Goal: Task Accomplishment & Management: Use online tool/utility

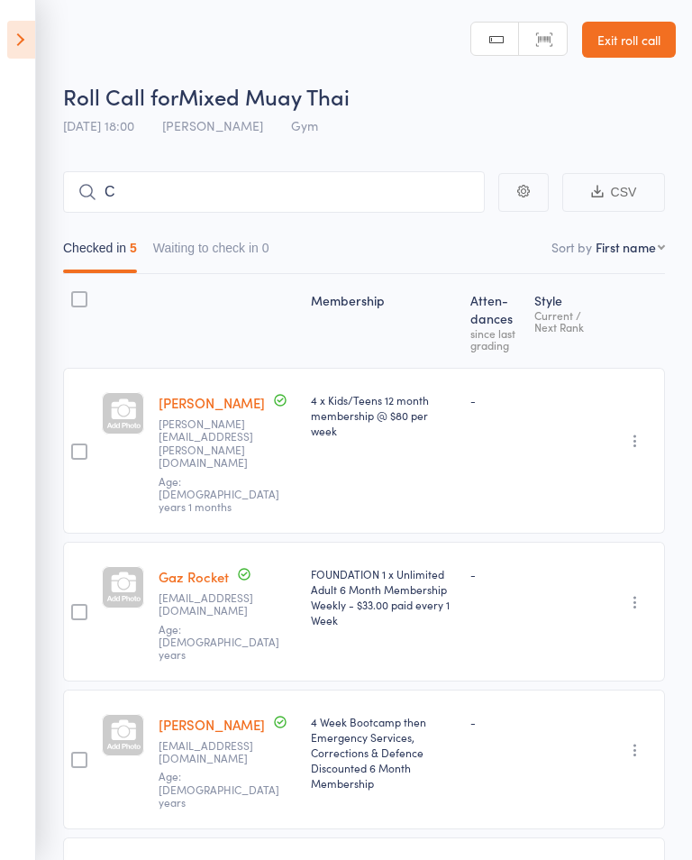
type input "Ch"
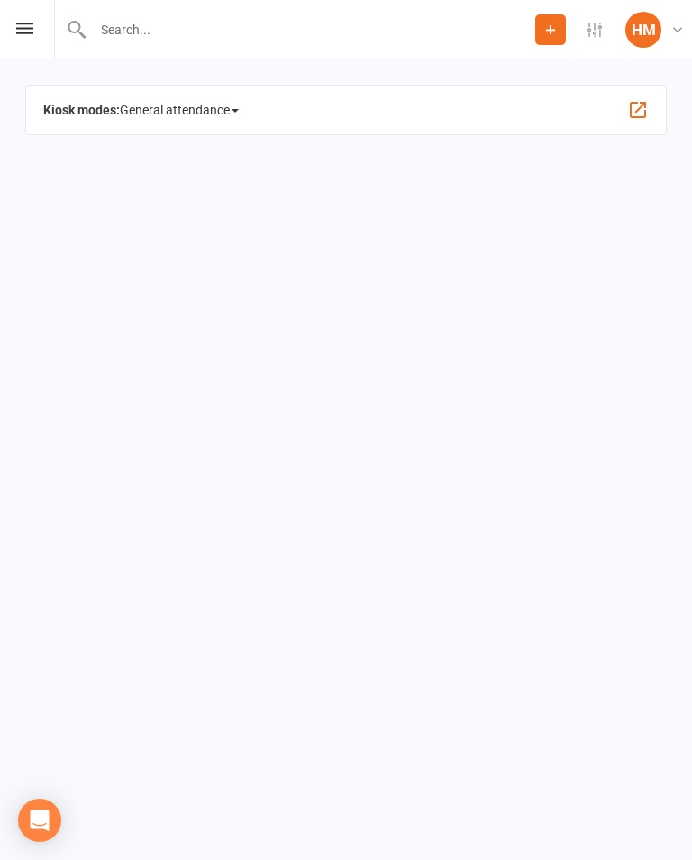
click at [213, 106] on span "General attendance" at bounding box center [179, 110] width 119 height 29
click at [202, 211] on link "Class" at bounding box center [217, 208] width 193 height 36
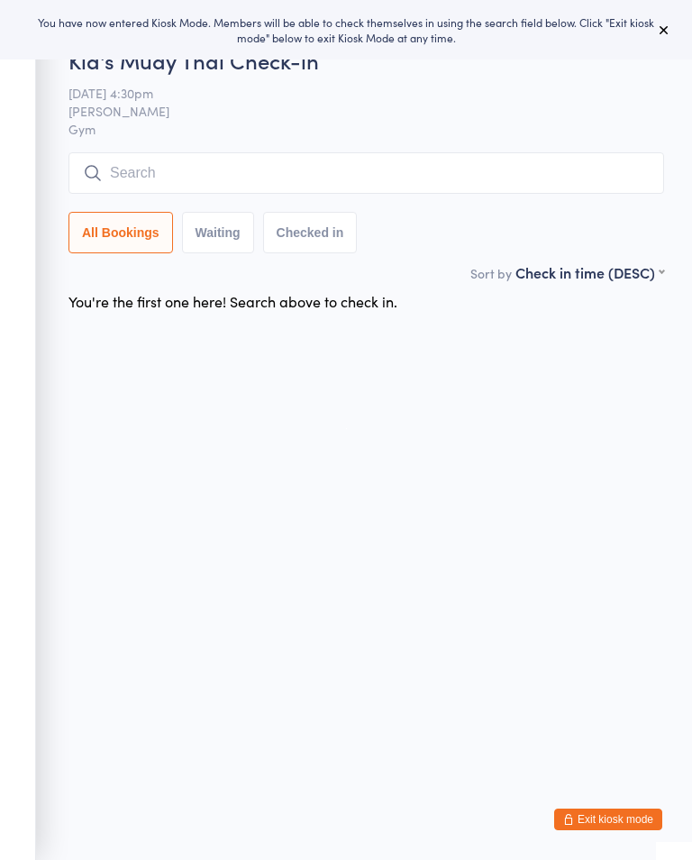
click at [657, 29] on icon at bounding box center [664, 30] width 14 height 14
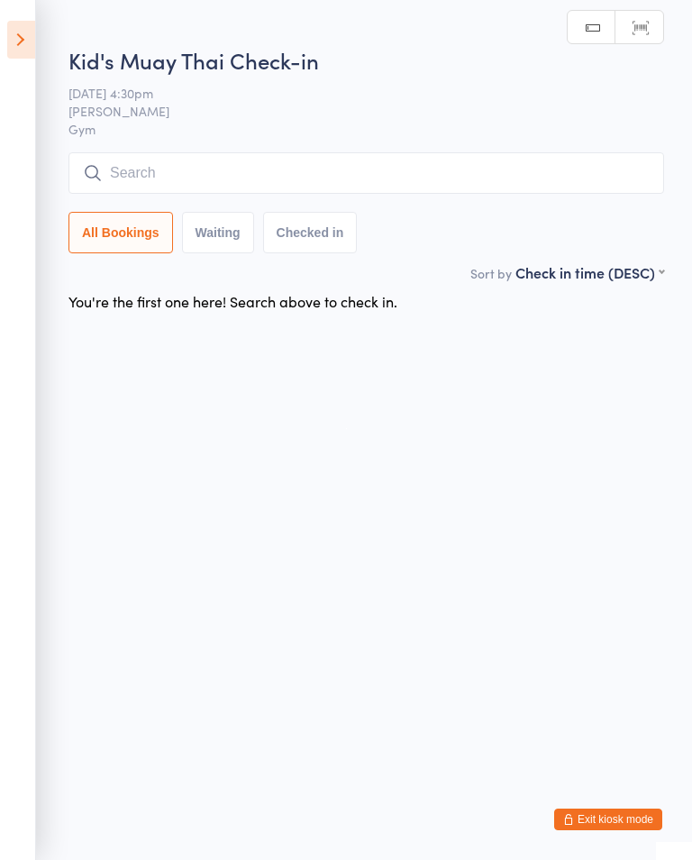
click at [29, 41] on icon at bounding box center [21, 40] width 28 height 38
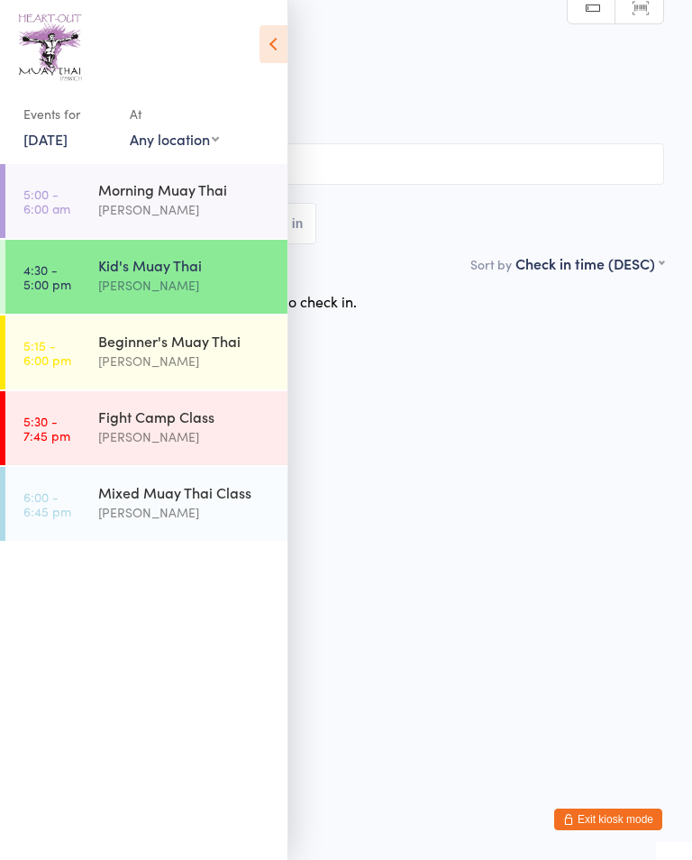
click at [229, 333] on div "Beginner's Muay Thai" at bounding box center [185, 341] width 174 height 20
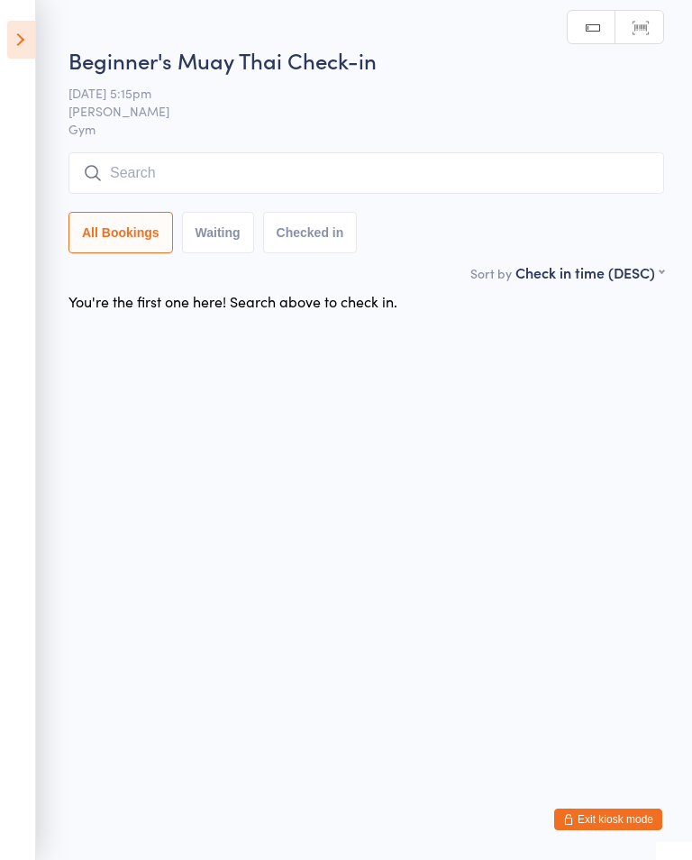
click at [377, 166] on input "search" at bounding box center [366, 172] width 596 height 41
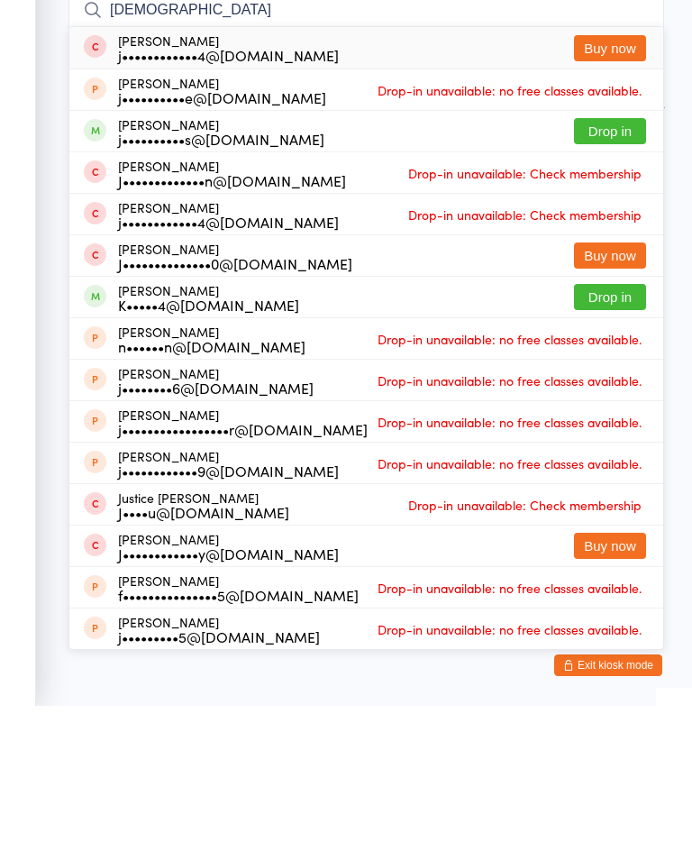
type input "Jus"
click at [602, 272] on button "Drop in" at bounding box center [610, 285] width 72 height 26
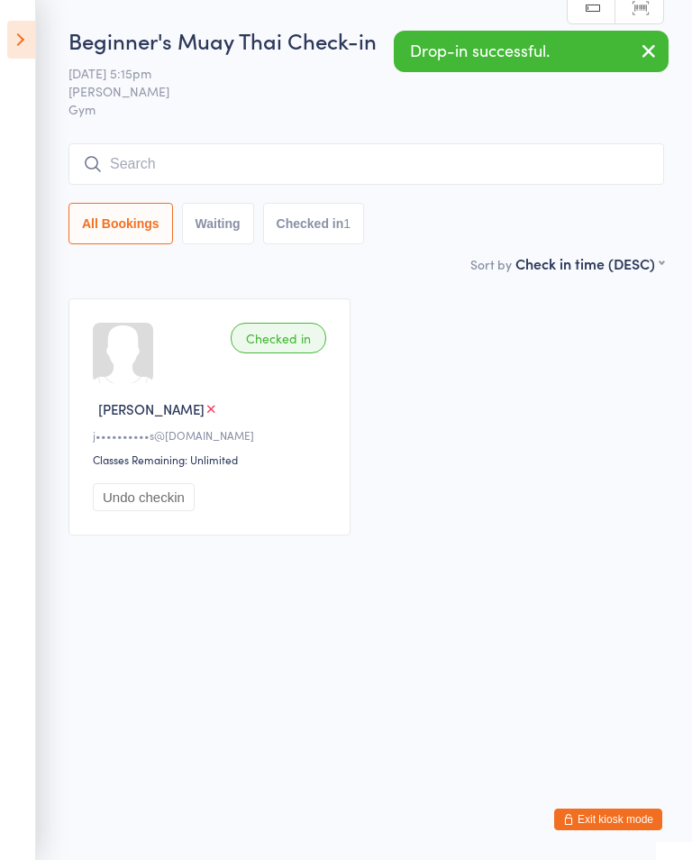
click at [22, 36] on icon at bounding box center [21, 40] width 28 height 38
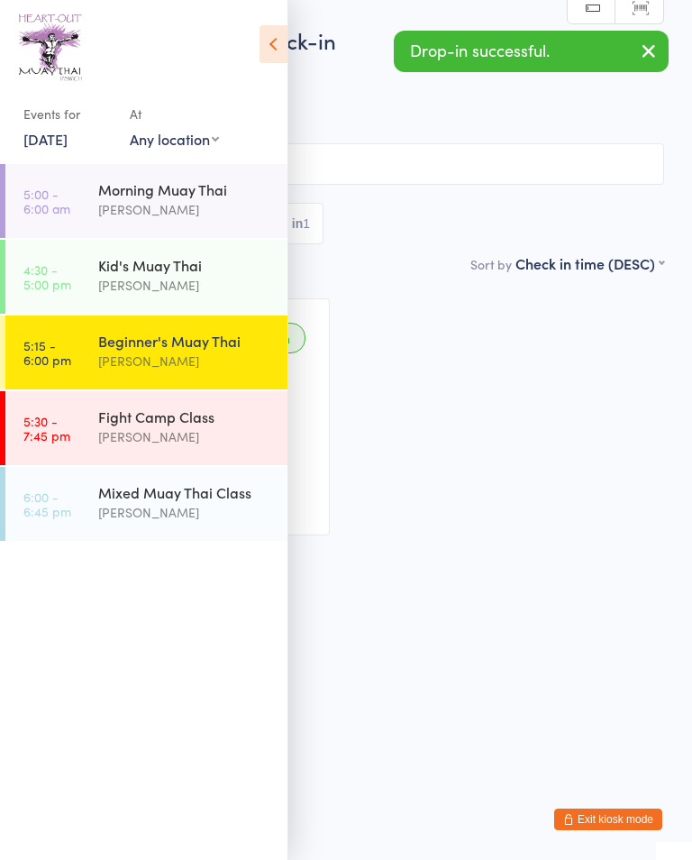
click at [196, 248] on div "Kid's Muay Thai Morgan Yates" at bounding box center [192, 275] width 189 height 71
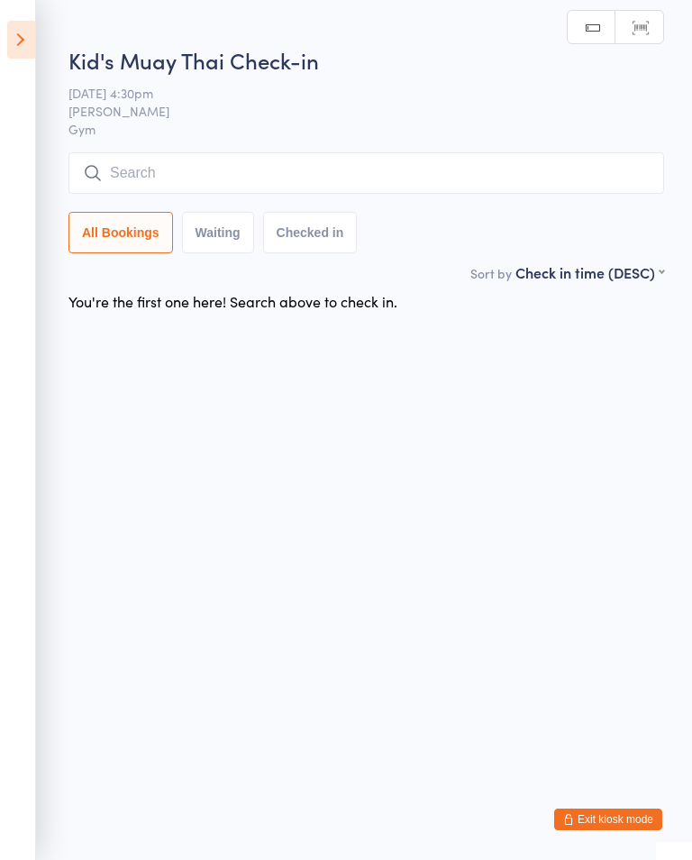
click at [213, 164] on input "search" at bounding box center [366, 172] width 596 height 41
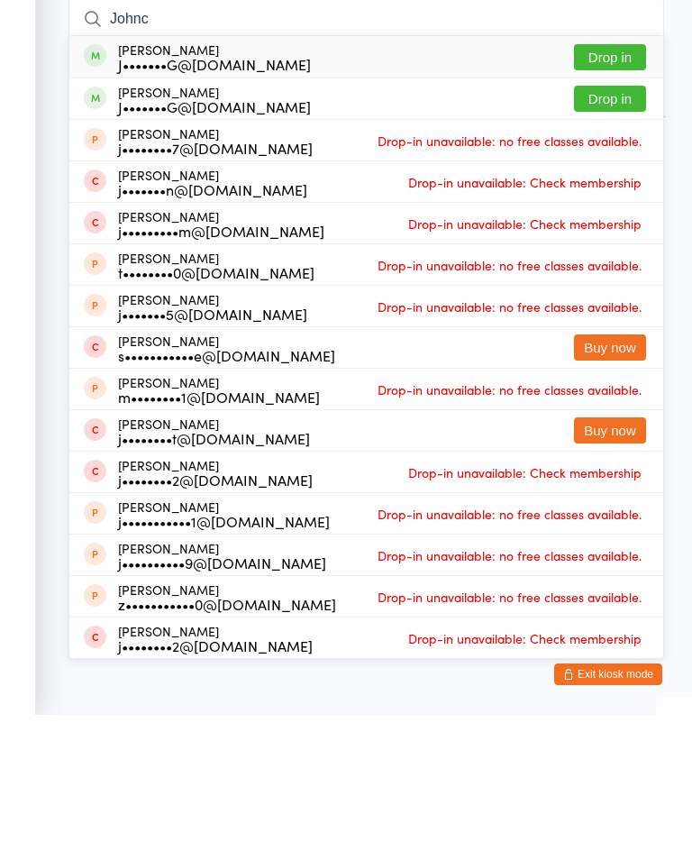
type input "Johnc"
click at [615, 231] on button "Drop in" at bounding box center [610, 244] width 72 height 26
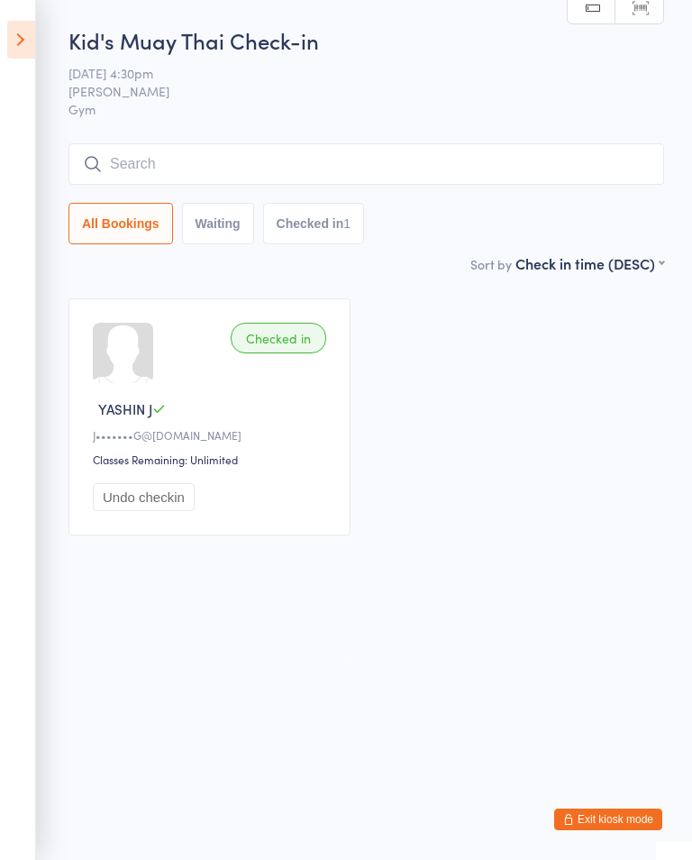
click at [229, 169] on input "search" at bounding box center [366, 163] width 596 height 41
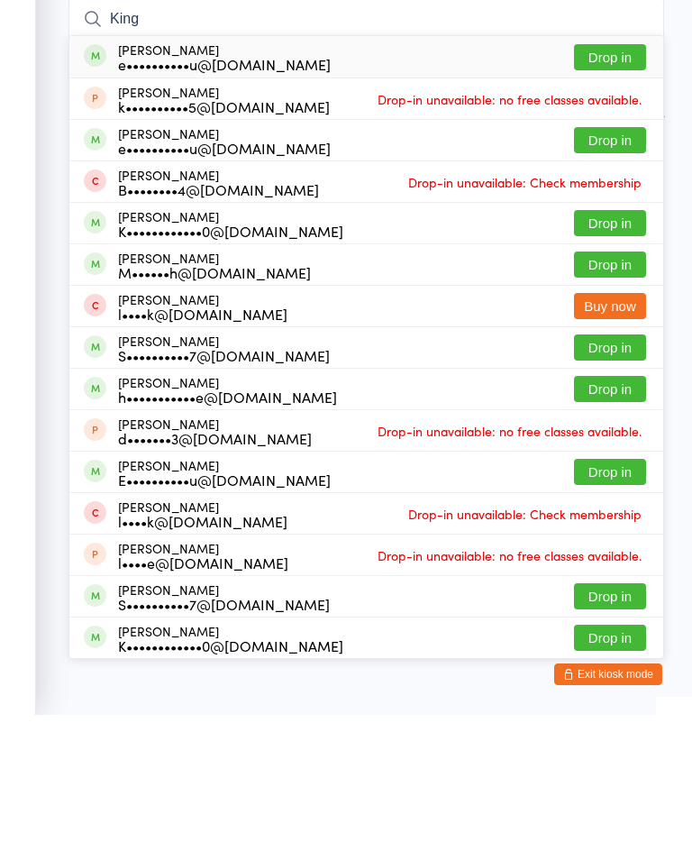
type input "King"
click at [599, 189] on button "Drop in" at bounding box center [610, 202] width 72 height 26
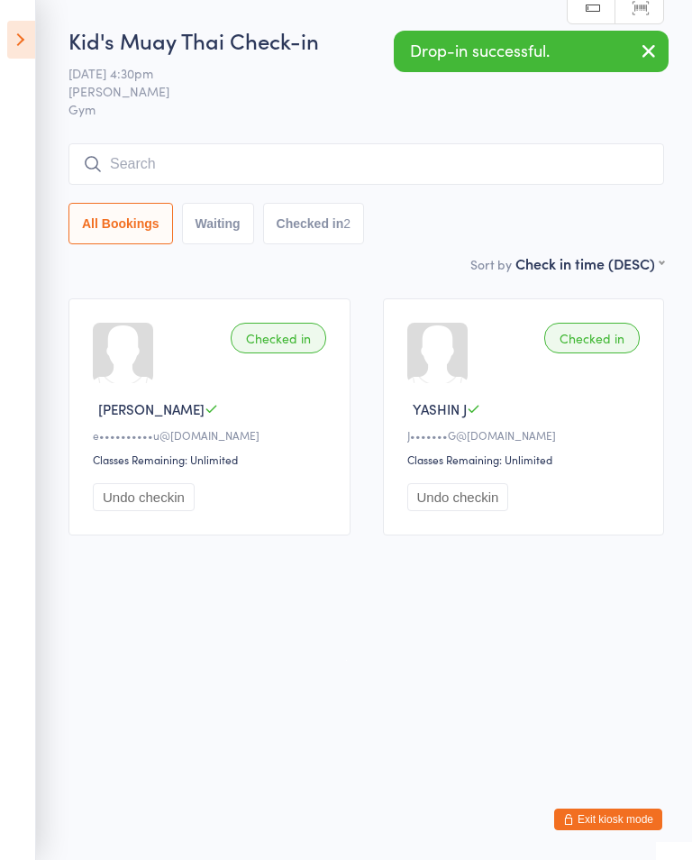
click at [226, 175] on input "search" at bounding box center [366, 163] width 596 height 41
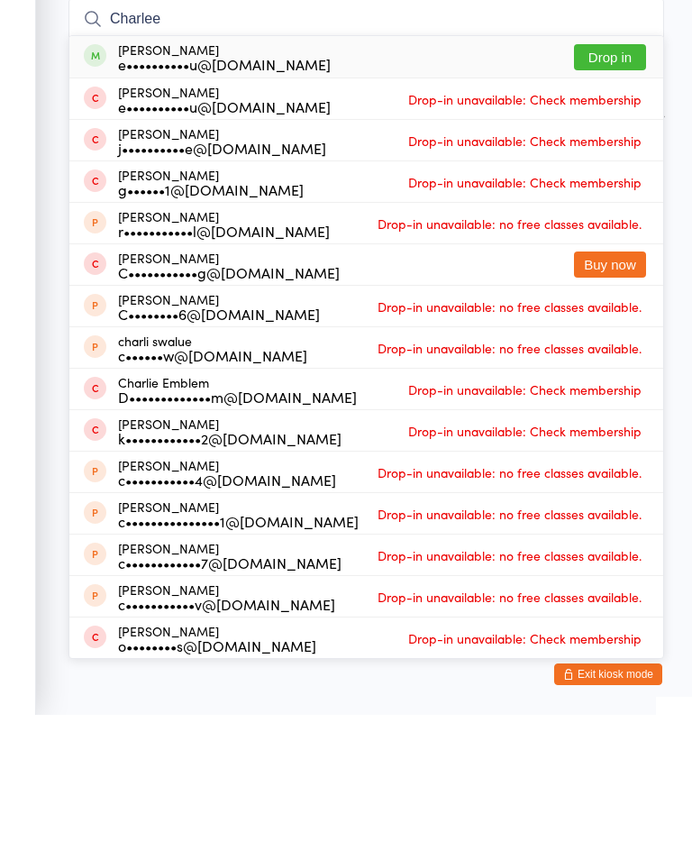
type input "Charlee"
click at [618, 189] on button "Drop in" at bounding box center [610, 202] width 72 height 26
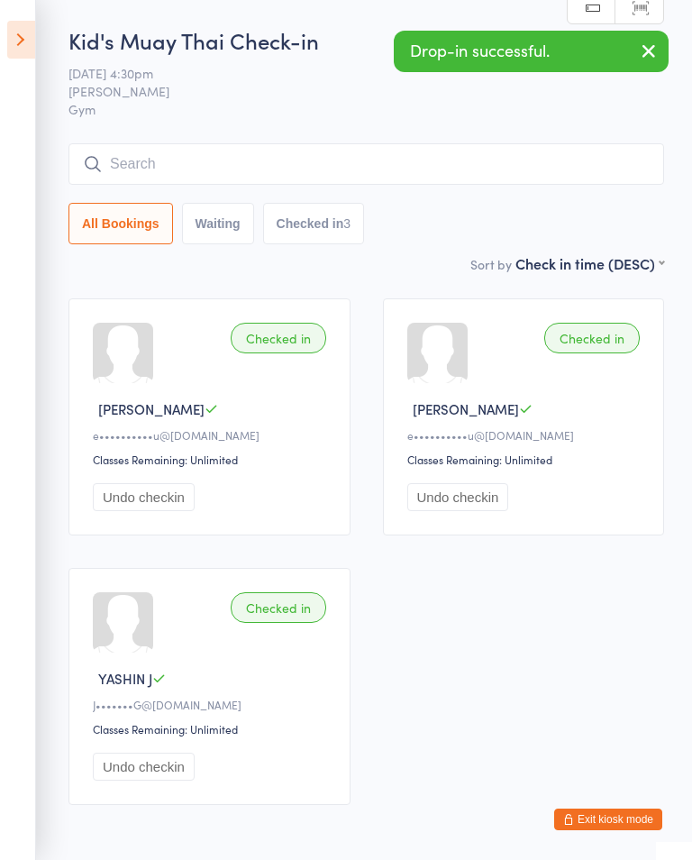
click at [213, 146] on input "search" at bounding box center [366, 163] width 596 height 41
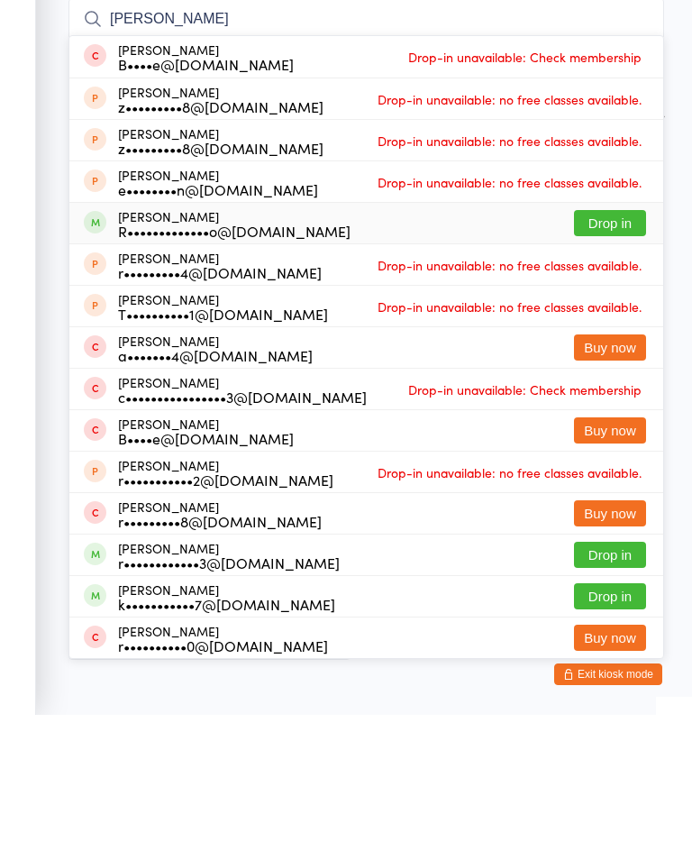
type input "Ryan"
click at [207, 354] on div "Ryan Robin R•••••••••••••o@gmail.com" at bounding box center [234, 368] width 233 height 29
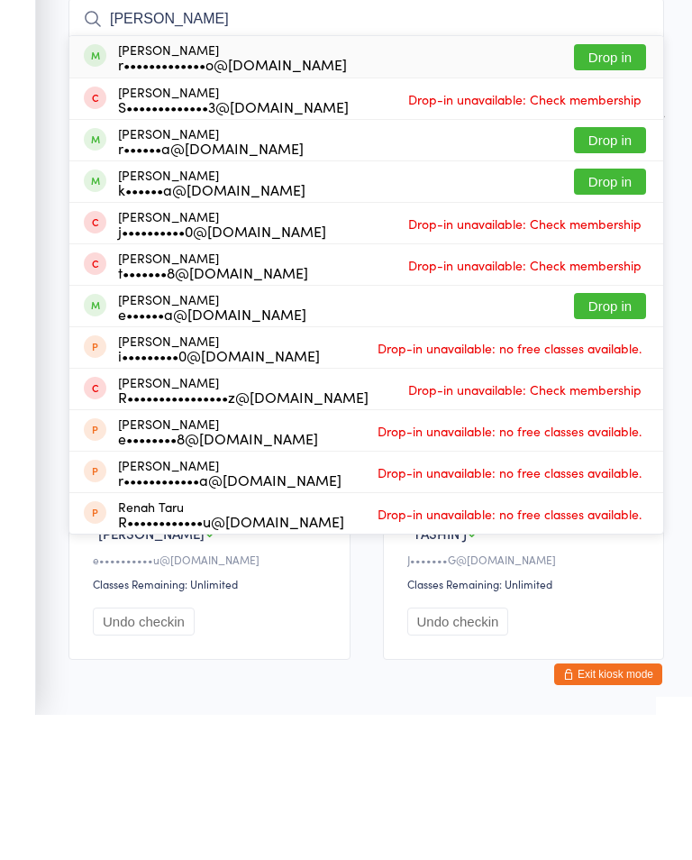
type input "rex"
click at [219, 202] on div "r•••••••••••••o@gmail.com" at bounding box center [232, 209] width 229 height 14
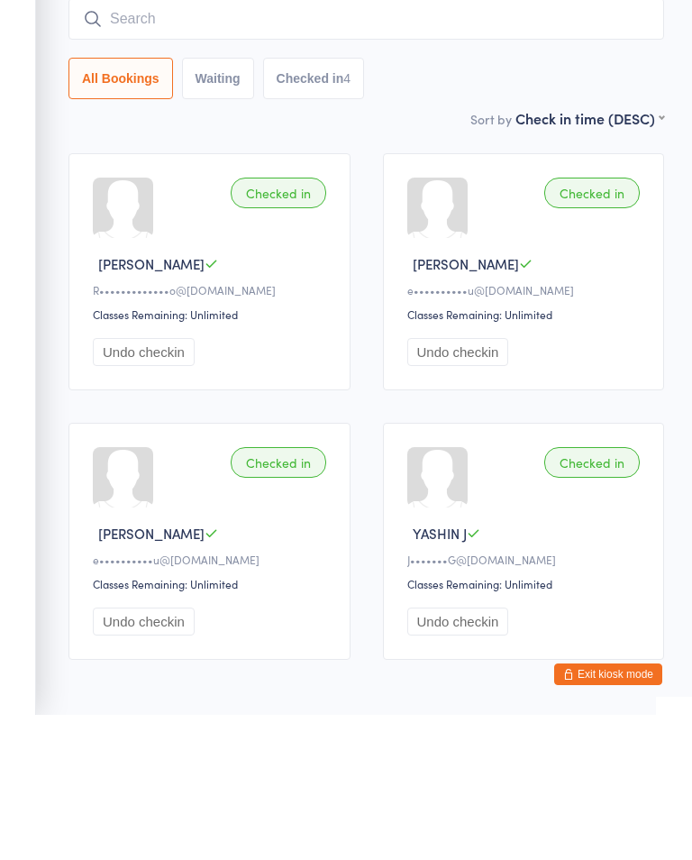
scroll to position [98, 0]
